Goal: Information Seeking & Learning: Learn about a topic

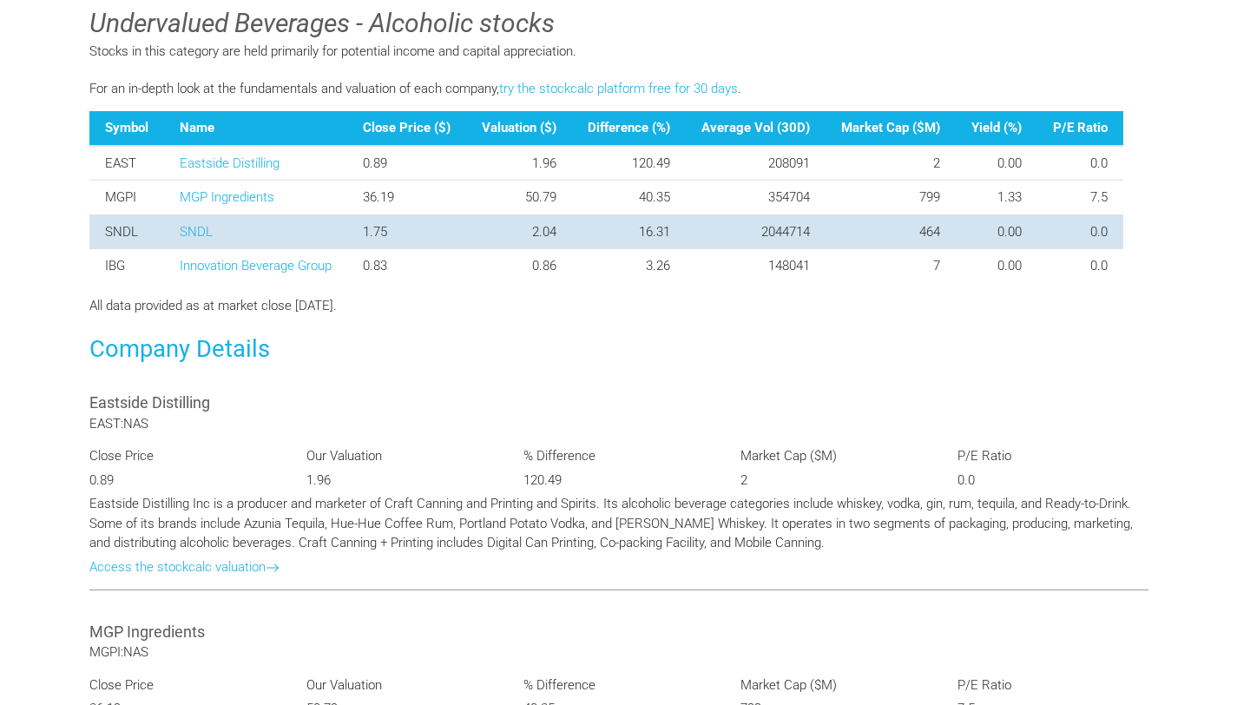
scroll to position [599, 0]
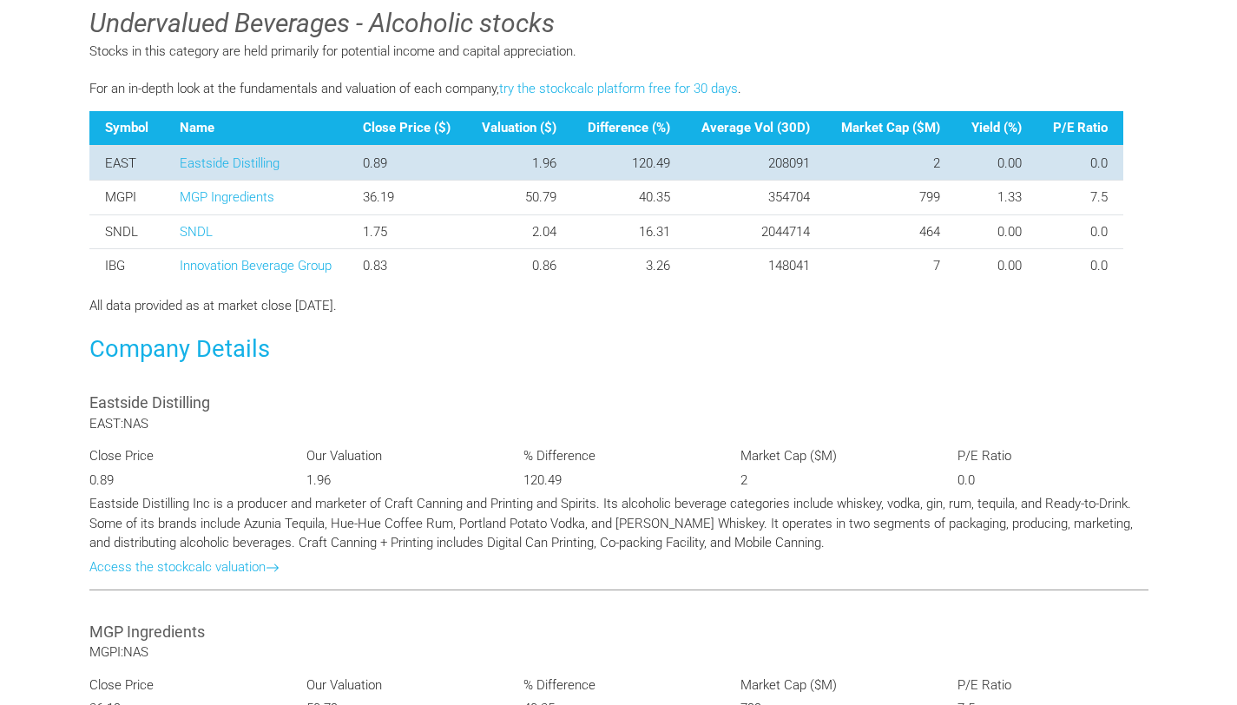
click at [115, 181] on td "EAST" at bounding box center [126, 163] width 75 height 35
click at [212, 171] on link "Eastside Distilling" at bounding box center [230, 163] width 100 height 16
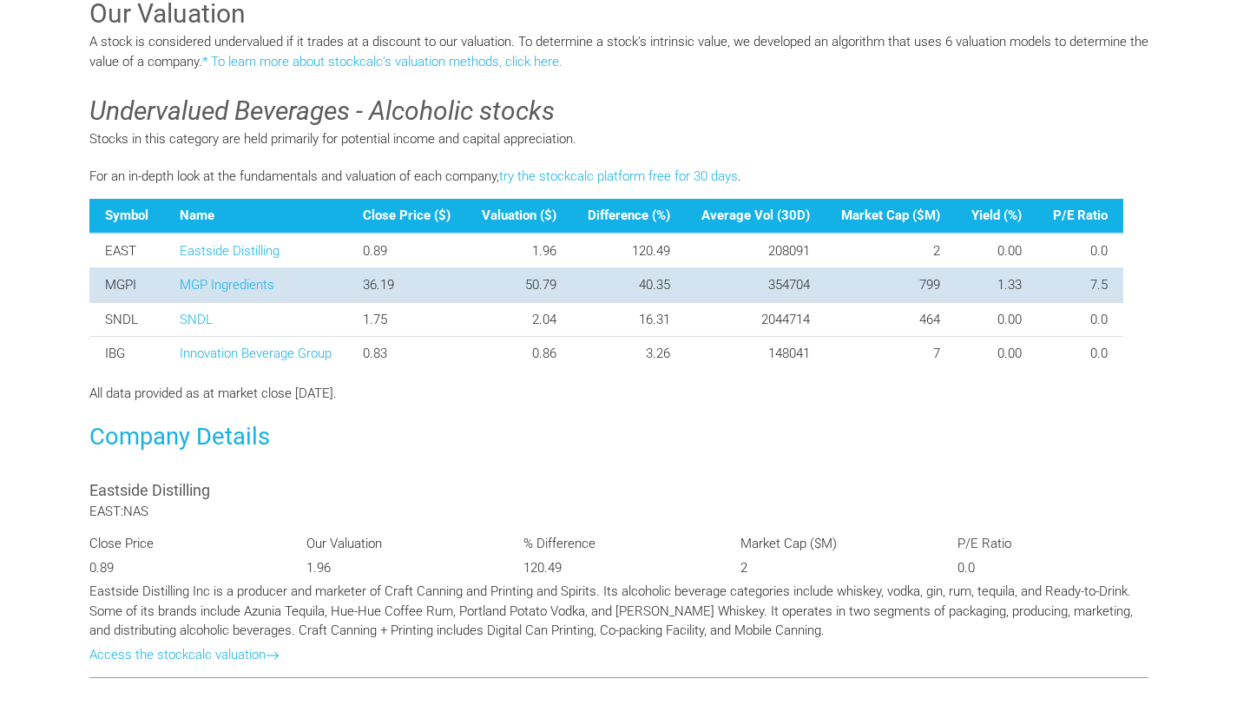
scroll to position [512, 0]
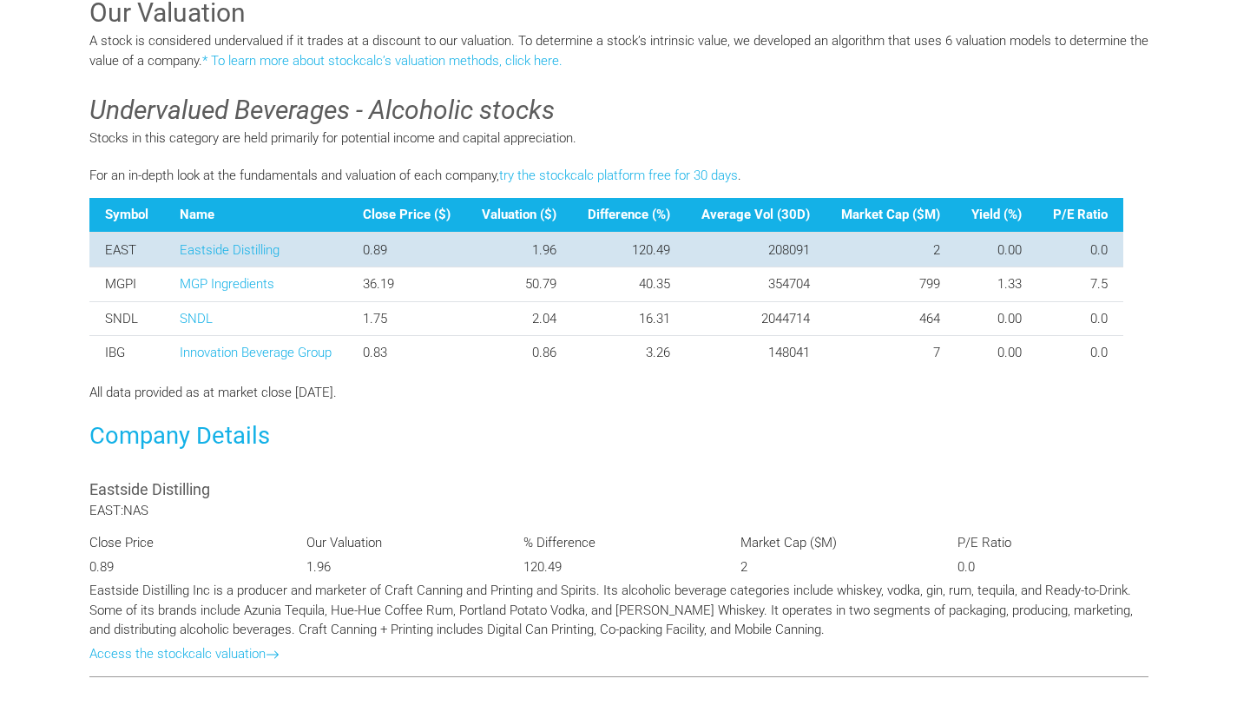
click at [136, 267] on td "EAST" at bounding box center [126, 250] width 75 height 35
click at [521, 267] on td "1.96" at bounding box center [519, 250] width 106 height 35
click at [626, 267] on td "120.49" at bounding box center [629, 250] width 114 height 35
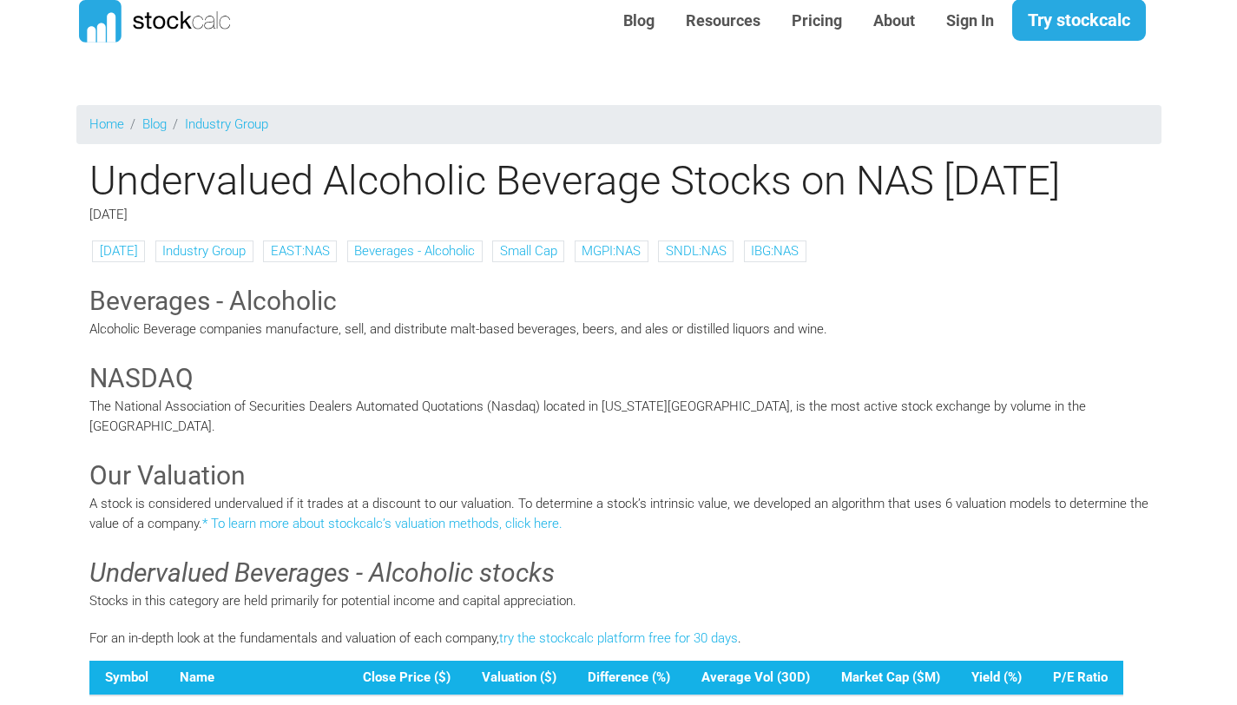
scroll to position [0, 0]
